Goal: Task Accomplishment & Management: Complete application form

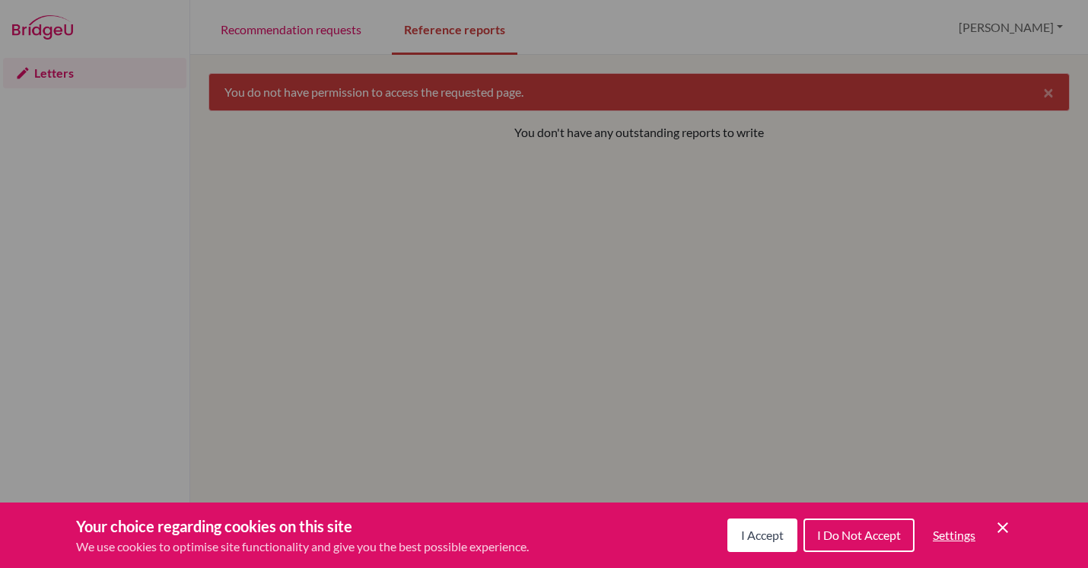
click at [747, 527] on span "I Accept" at bounding box center [762, 534] width 43 height 14
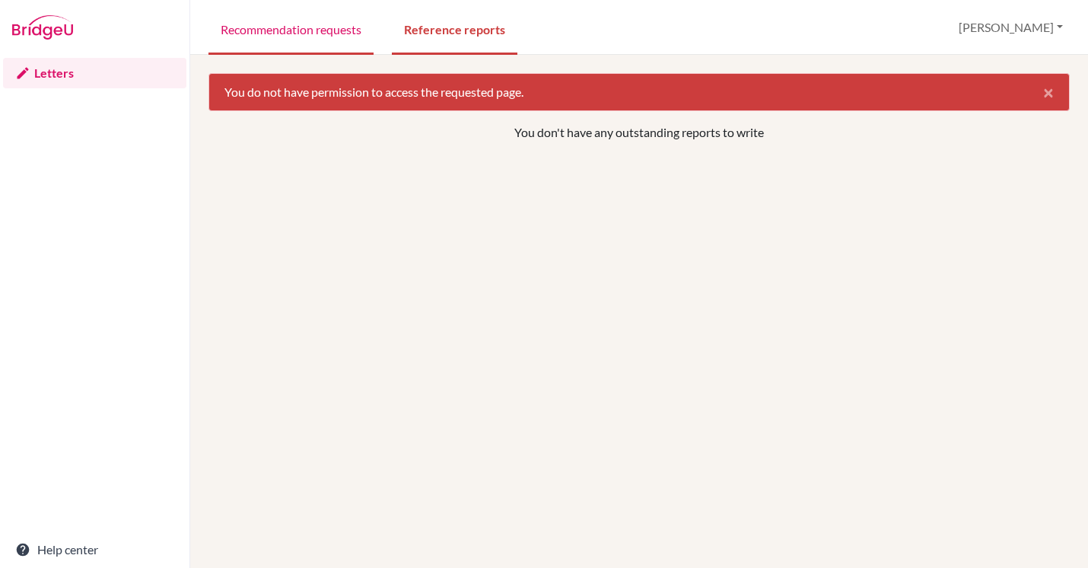
click at [288, 16] on link "Recommendation requests" at bounding box center [291, 28] width 165 height 53
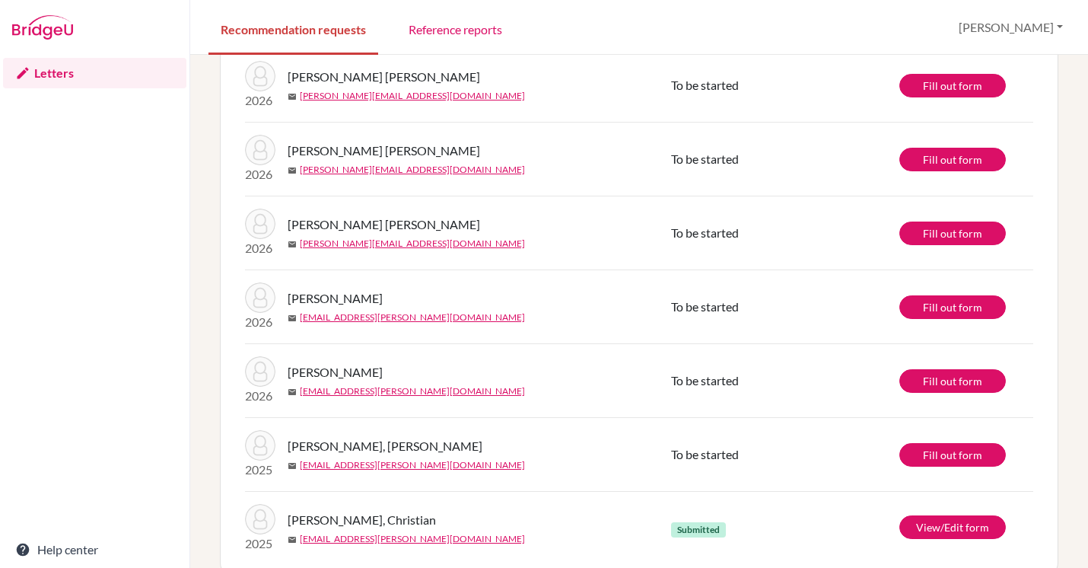
scroll to position [153, 0]
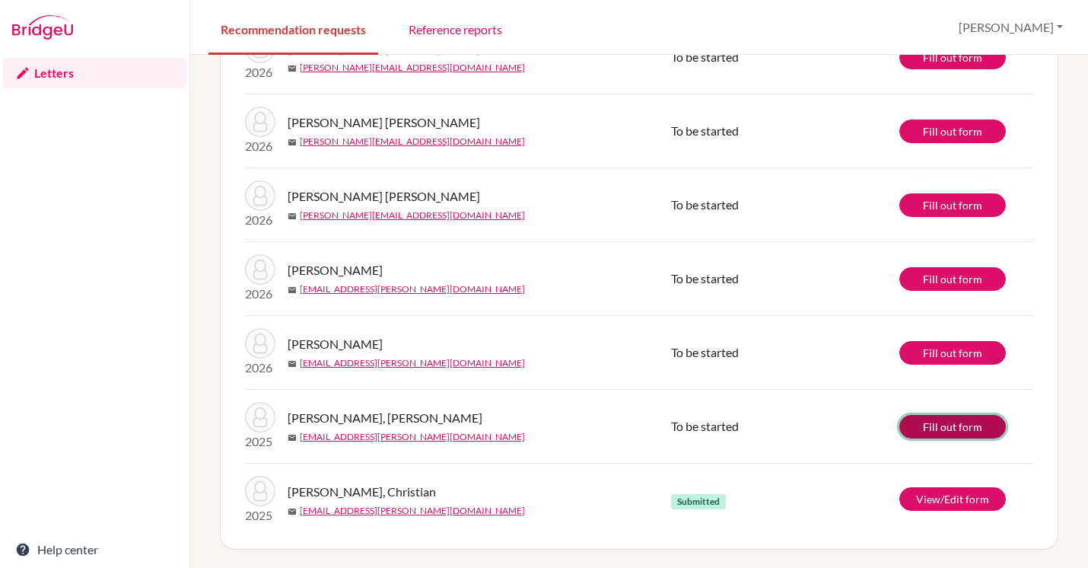
click at [936, 424] on link "Fill out form" at bounding box center [953, 427] width 107 height 24
click at [970, 412] on td "Fill out form" at bounding box center [967, 427] width 134 height 74
click at [960, 427] on link "Fill out form" at bounding box center [953, 427] width 107 height 24
